Goal: Task Accomplishment & Management: Manage account settings

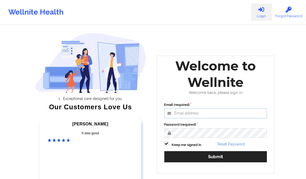
click at [234, 114] on input "Email (required)" at bounding box center [215, 113] width 103 height 10
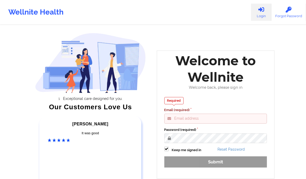
type input "[PERSON_NAME][EMAIL_ADDRESS][DOMAIN_NAME]"
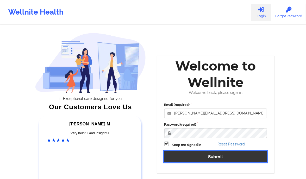
click at [211, 159] on button "Submit" at bounding box center [215, 156] width 103 height 11
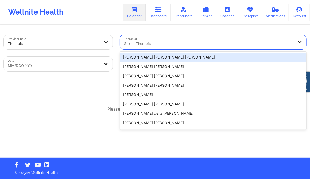
click at [147, 42] on div at bounding box center [208, 44] width 169 height 6
paste input "[PERSON_NAME] [PERSON_NAME]"
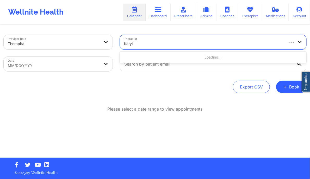
type input "Karyll"
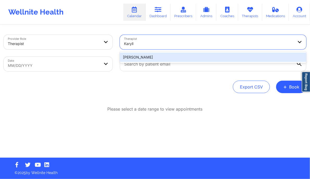
click at [181, 58] on div "[PERSON_NAME]" at bounding box center [213, 57] width 186 height 9
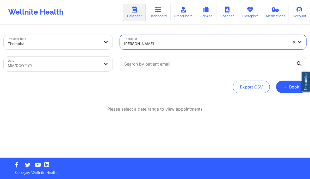
click at [96, 67] on body "Wellnite Health Calendar Dashboard Prescribers Admins Coaches Therapists Medica…" at bounding box center [155, 89] width 310 height 179
select select "2025-8"
select select "2025-9"
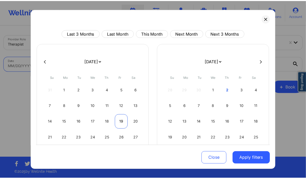
scroll to position [31, 0]
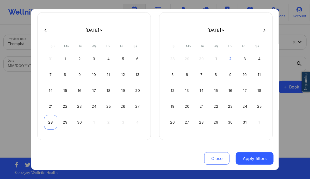
click at [52, 123] on div "28" at bounding box center [50, 122] width 13 height 15
select select "2025-8"
select select "2025-9"
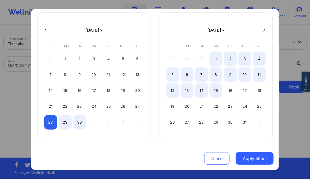
select select "2025-8"
select select "2025-9"
select select "2025-8"
select select "2025-9"
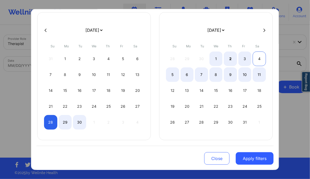
select select "2025-8"
select select "2025-9"
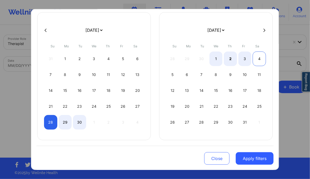
click at [259, 62] on div "4" at bounding box center [258, 59] width 13 height 15
select select "2025-8"
select select "2025-9"
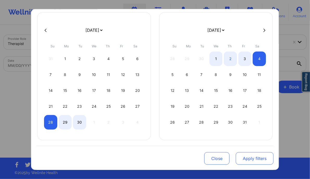
click at [255, 158] on button "Apply filters" at bounding box center [254, 158] width 38 height 12
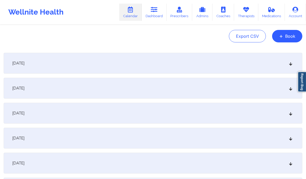
scroll to position [51, 0]
click at [292, 64] on icon at bounding box center [290, 63] width 4 height 4
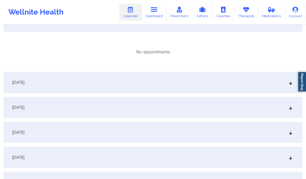
scroll to position [93, 0]
click at [288, 83] on icon at bounding box center [290, 82] width 4 height 4
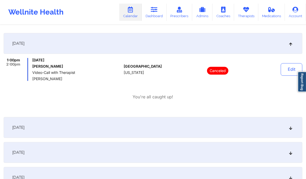
scroll to position [132, 0]
click at [289, 130] on div "[DATE]" at bounding box center [153, 127] width 298 height 21
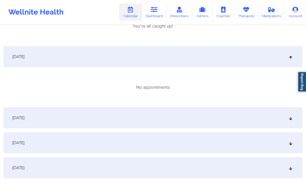
scroll to position [203, 0]
click at [288, 119] on div "[DATE]" at bounding box center [153, 117] width 298 height 21
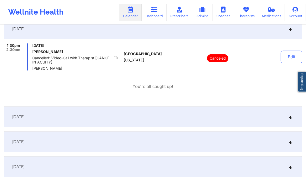
scroll to position [292, 0]
click at [291, 116] on icon at bounding box center [290, 116] width 4 height 4
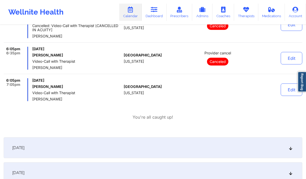
scroll to position [458, 0]
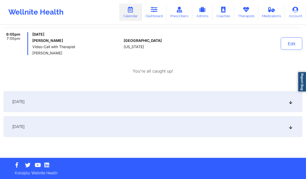
click at [290, 100] on icon at bounding box center [290, 102] width 4 height 4
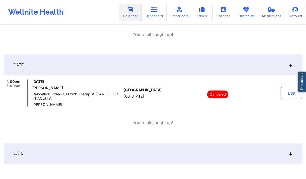
scroll to position [521, 0]
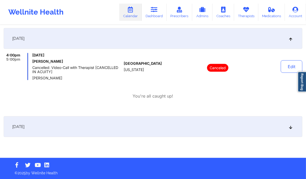
click at [292, 127] on icon at bounding box center [290, 127] width 4 height 4
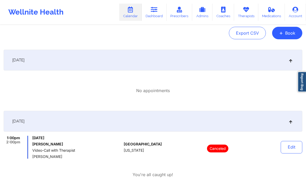
scroll to position [0, 0]
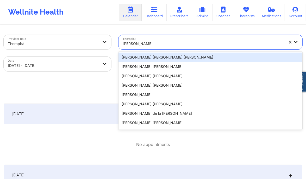
click at [155, 46] on div at bounding box center [204, 44] width 162 height 6
paste input "[PERSON_NAME]"
type input "[PERSON_NAME]"
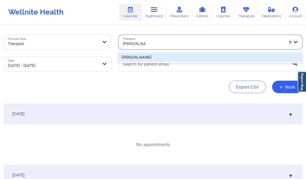
click at [157, 55] on div "[PERSON_NAME]" at bounding box center [210, 57] width 184 height 9
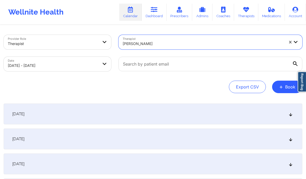
select select "2025-8"
select select "2025-9"
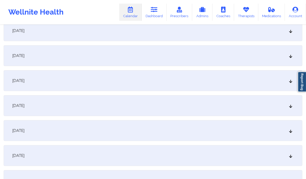
scroll to position [100, 0]
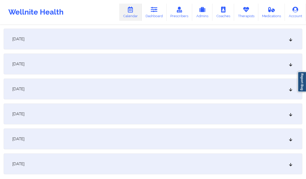
click at [290, 112] on icon at bounding box center [290, 114] width 4 height 4
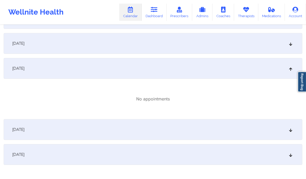
scroll to position [146, 0]
click at [290, 127] on div "[DATE]" at bounding box center [153, 129] width 298 height 21
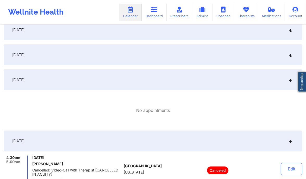
scroll to position [134, 0]
click at [287, 58] on div "[DATE]" at bounding box center [153, 55] width 298 height 21
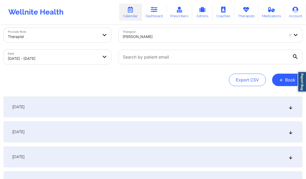
scroll to position [0, 0]
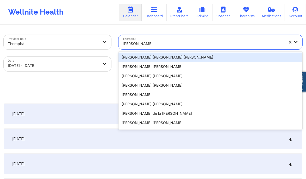
click at [160, 43] on div at bounding box center [204, 44] width 162 height 6
paste input "[PERSON_NAME]"
type input "[PERSON_NAME]"
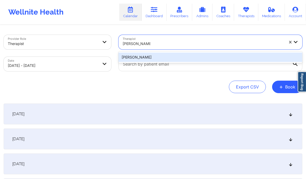
click at [154, 58] on div "[PERSON_NAME]" at bounding box center [210, 57] width 184 height 9
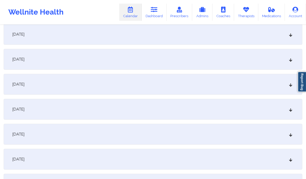
scroll to position [80, 0]
click at [290, 132] on icon at bounding box center [290, 134] width 4 height 4
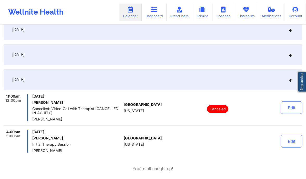
scroll to position [143, 0]
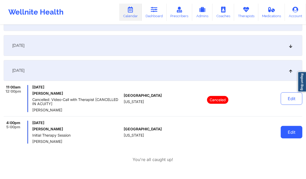
click at [293, 136] on button "Edit" at bounding box center [291, 132] width 22 height 12
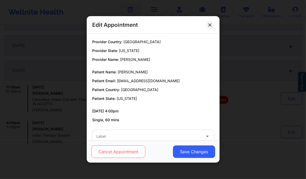
click at [114, 149] on button "Cancel Appointment" at bounding box center [118, 152] width 54 height 12
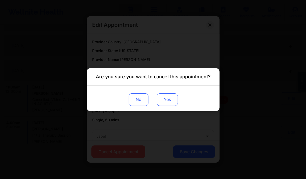
click at [166, 101] on button "Yes" at bounding box center [166, 99] width 21 height 12
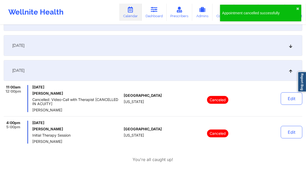
click at [103, 132] on div "[DATE] [PERSON_NAME] Initial Therapy Session [PERSON_NAME]" at bounding box center [76, 132] width 89 height 23
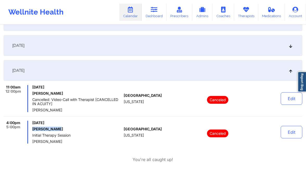
drag, startPoint x: 61, startPoint y: 129, endPoint x: 31, endPoint y: 129, distance: 29.9
click at [31, 129] on div "4:00pm 5:00pm [DATE] [PERSON_NAME] Initial Therapy Session [PERSON_NAME]" at bounding box center [63, 132] width 118 height 23
copy h6 "[PERSON_NAME]"
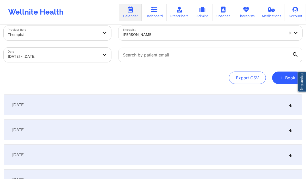
scroll to position [0, 0]
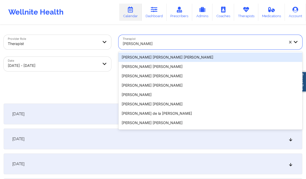
click at [180, 44] on div at bounding box center [204, 44] width 162 height 6
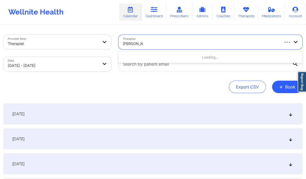
type input "[PERSON_NAME]"
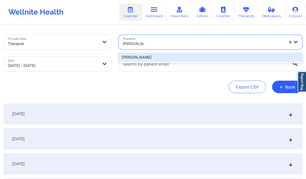
click at [177, 58] on div "[PERSON_NAME]" at bounding box center [210, 57] width 184 height 9
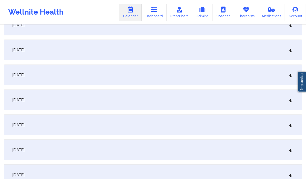
scroll to position [89, 0]
click at [289, 104] on div "[DATE]" at bounding box center [153, 99] width 298 height 21
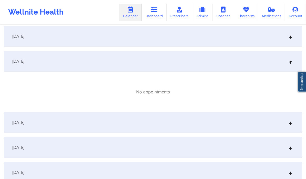
scroll to position [128, 0]
click at [293, 123] on div "[DATE]" at bounding box center [153, 122] width 298 height 21
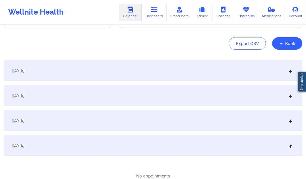
scroll to position [44, 0]
click at [268, 122] on div "[DATE]" at bounding box center [153, 120] width 298 height 21
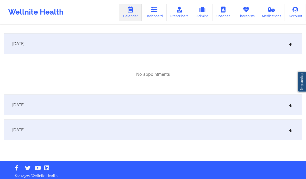
scroll to position [246, 0]
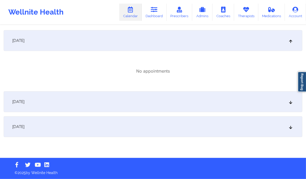
click at [292, 100] on icon at bounding box center [290, 102] width 4 height 4
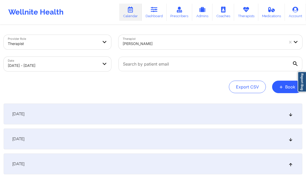
scroll to position [0, 0]
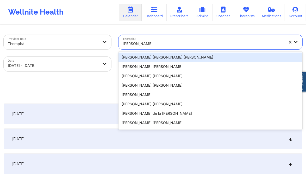
click at [209, 44] on div at bounding box center [204, 44] width 162 height 6
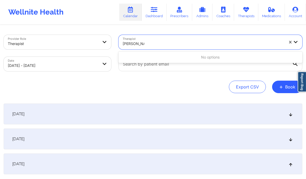
click at [134, 43] on input "[PERSON_NAME]" at bounding box center [134, 43] width 22 height 5
type input "[PERSON_NAME]"
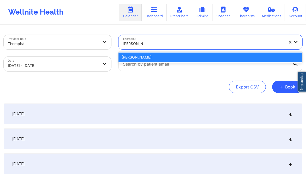
click at [148, 58] on div "[PERSON_NAME]" at bounding box center [210, 57] width 184 height 9
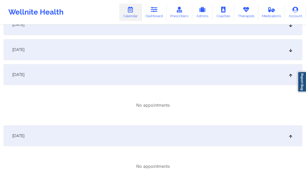
scroll to position [92, 0]
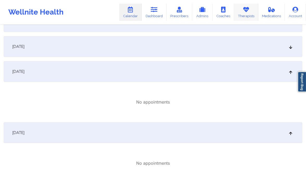
click at [248, 15] on link "Therapists" at bounding box center [246, 12] width 24 height 17
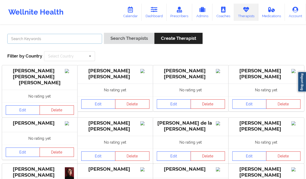
paste input "[PERSON_NAME]"
click at [51, 38] on input "[PERSON_NAME]" at bounding box center [54, 39] width 95 height 10
type input "[PERSON_NAME]"
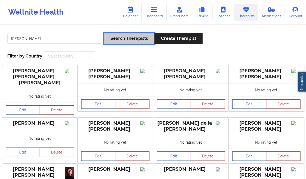
click at [127, 41] on button "Search Therapists" at bounding box center [129, 38] width 50 height 11
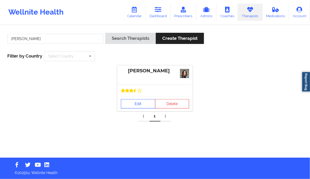
click at [131, 102] on link "Edit" at bounding box center [138, 103] width 34 height 9
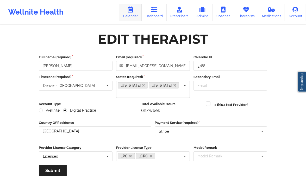
click at [130, 10] on icon at bounding box center [130, 10] width 7 height 6
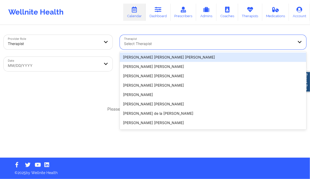
click at [146, 43] on div at bounding box center [208, 44] width 169 height 6
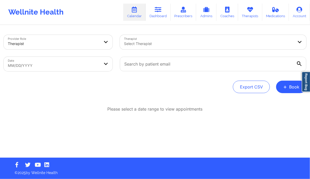
click at [81, 88] on div "Export CSV + Book" at bounding box center [155, 87] width 302 height 12
click at [285, 85] on span "+" at bounding box center [285, 86] width 4 height 3
click at [282, 101] on button "Therapy Session" at bounding box center [282, 103] width 40 height 9
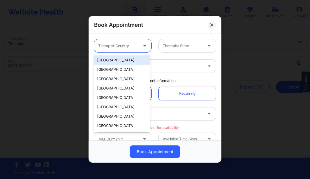
click at [139, 43] on div at bounding box center [145, 45] width 12 height 13
click at [131, 59] on div "[GEOGRAPHIC_DATA]" at bounding box center [122, 59] width 56 height 9
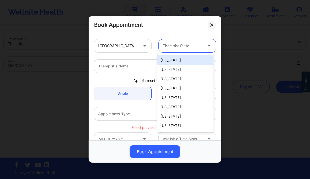
click at [171, 49] on div "Therapist State" at bounding box center [180, 45] width 45 height 13
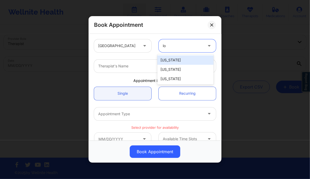
type input "[PERSON_NAME]"
click at [174, 61] on div "[US_STATE]" at bounding box center [185, 59] width 56 height 9
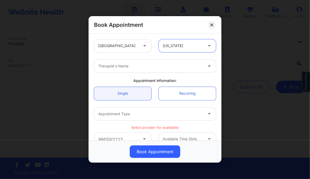
click at [163, 64] on div at bounding box center [150, 66] width 105 height 6
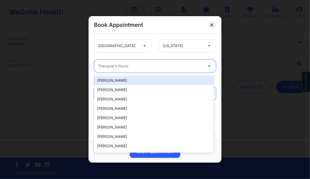
paste input "[PERSON_NAME]"
type input "[PERSON_NAME]"
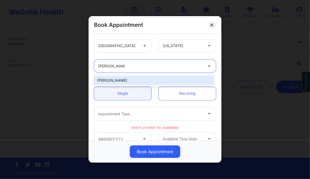
click at [135, 80] on div "[PERSON_NAME]" at bounding box center [153, 80] width 119 height 9
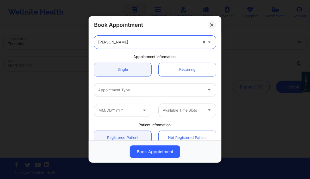
scroll to position [25, 0]
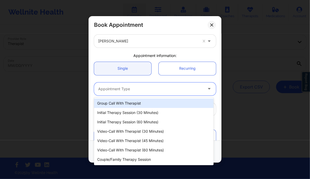
click at [165, 88] on div at bounding box center [150, 89] width 105 height 6
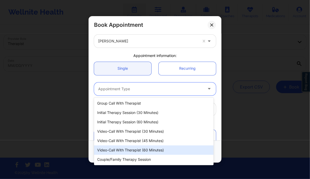
click at [157, 150] on div "Video-Call with Therapist (60 minutes)" at bounding box center [153, 149] width 119 height 9
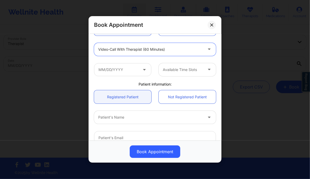
scroll to position [72, 0]
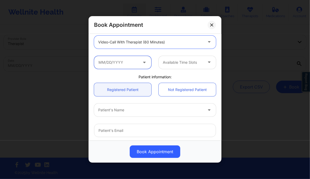
click at [123, 64] on input "text" at bounding box center [122, 62] width 57 height 13
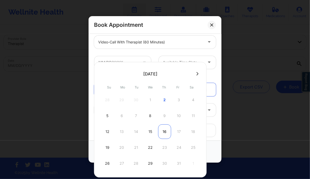
click at [164, 132] on div "16" at bounding box center [164, 131] width 13 height 15
type input "[DATE]"
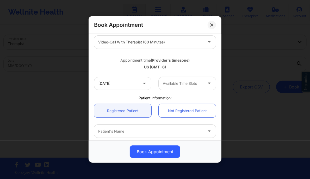
click at [188, 84] on div at bounding box center [183, 83] width 40 height 6
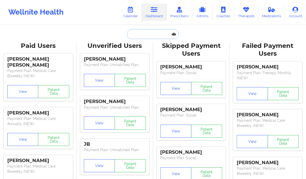
click at [147, 34] on input "text" at bounding box center [153, 34] width 52 height 10
paste input "John Andoh"
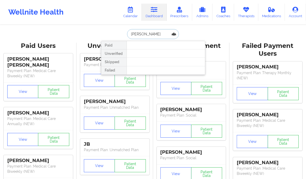
click at [138, 34] on input "John Andoh" at bounding box center [153, 34] width 52 height 10
type input "Andoh"
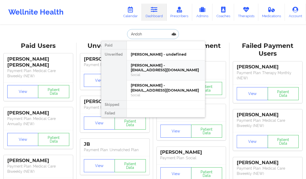
click at [153, 70] on div "John E. Andoh - johnandoh56@gmail.com" at bounding box center [166, 68] width 70 height 10
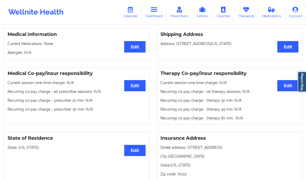
scroll to position [117, 0]
